Goal: Book appointment/travel/reservation

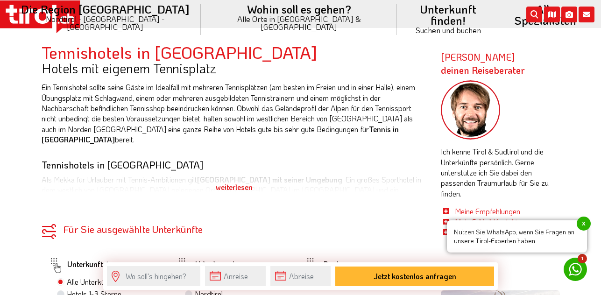
scroll to position [294, 0]
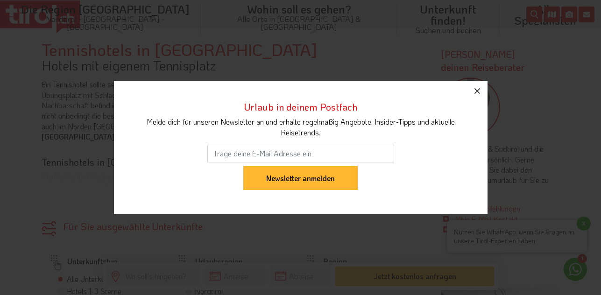
click at [478, 96] on icon "button" at bounding box center [477, 91] width 11 height 11
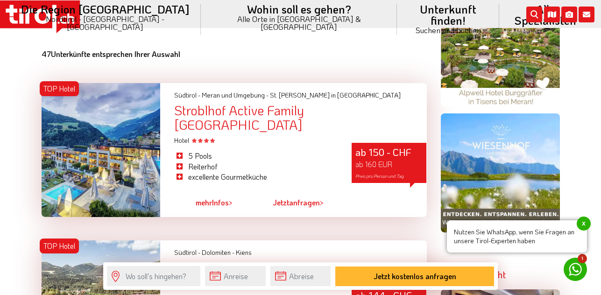
scroll to position [722, 0]
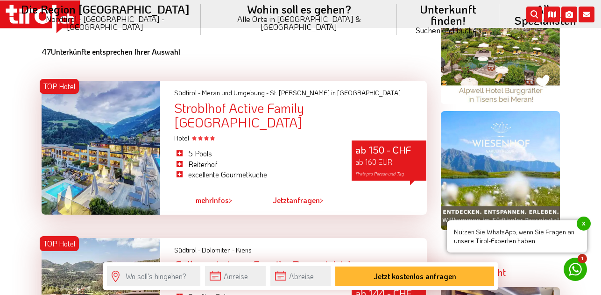
click at [290, 112] on div "Stroblhof Active Family [GEOGRAPHIC_DATA]" at bounding box center [300, 115] width 252 height 29
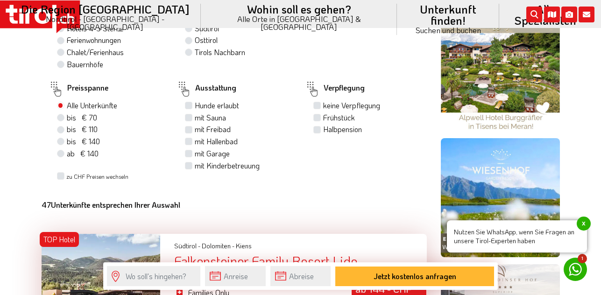
scroll to position [584, 0]
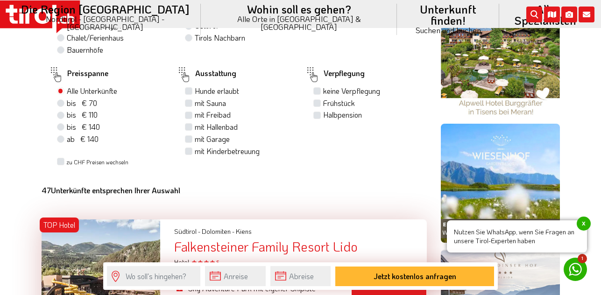
click at [332, 119] on label "Halbpension" at bounding box center [342, 115] width 39 height 10
click at [321, 118] on input "Halbpension" at bounding box center [318, 115] width 6 height 6
checkbox input "true"
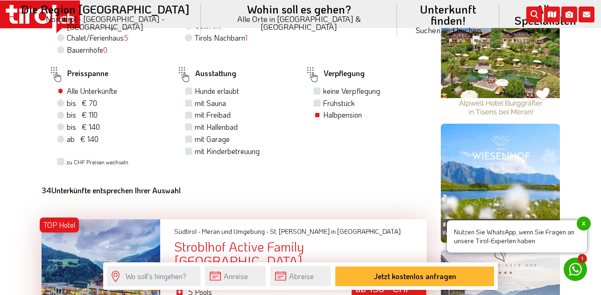
click at [195, 127] on label "mit Hallenbad" at bounding box center [216, 127] width 43 height 10
click at [189, 127] on input "mit Hallenbad" at bounding box center [190, 127] width 6 height 6
checkbox input "true"
click at [195, 104] on label "mit Sauna" at bounding box center [210, 103] width 31 height 10
click at [188, 104] on input "mit Sauna" at bounding box center [190, 103] width 6 height 6
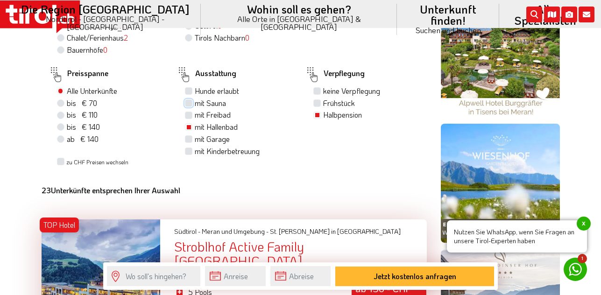
checkbox input "true"
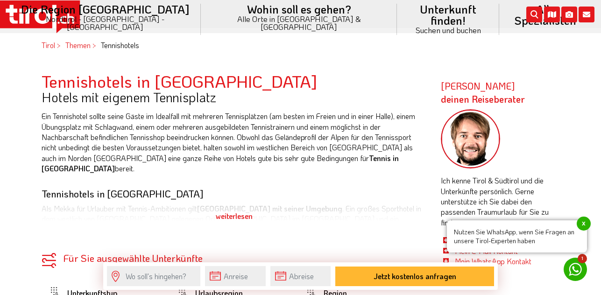
scroll to position [262, 0]
click at [233, 215] on div "weiterlesen" at bounding box center [234, 216] width 385 height 23
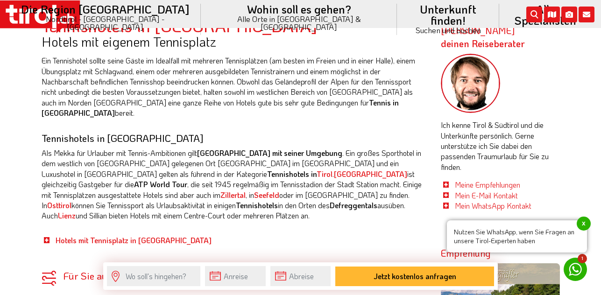
scroll to position [319, 0]
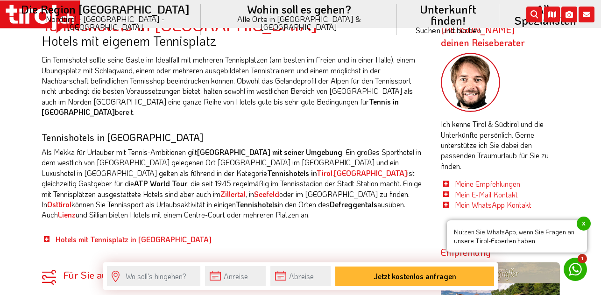
click at [249, 164] on p "Als Mekka für Urlauber mit Tennis-Ambitionen gilt Kitzbühel mit seiner Umgebung…" at bounding box center [234, 183] width 385 height 73
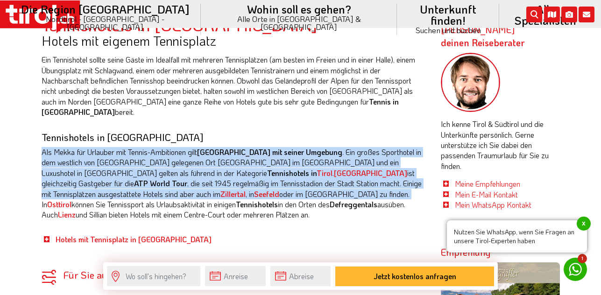
click at [249, 164] on p "Als Mekka für Urlauber mit Tennis-Ambitionen gilt Kitzbühel mit seiner Umgebung…" at bounding box center [234, 183] width 385 height 73
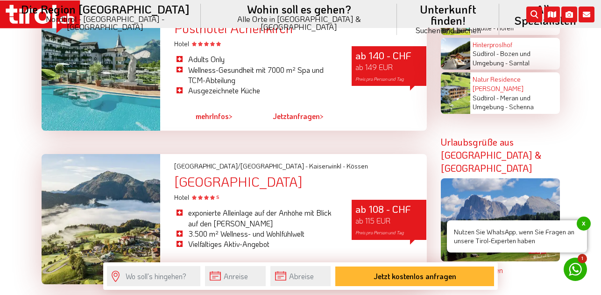
scroll to position [2074, 0]
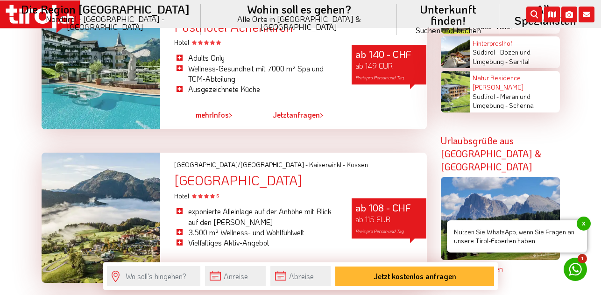
click at [201, 173] on div "Hotel Peternhof" at bounding box center [300, 180] width 252 height 14
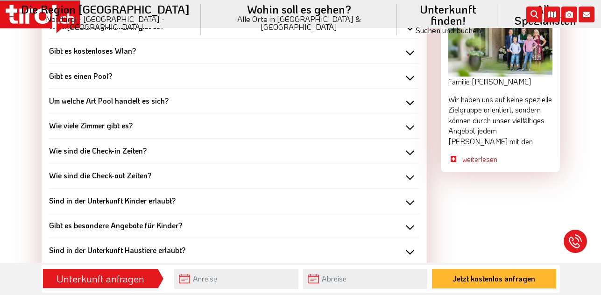
scroll to position [964, 0]
